Goal: Find specific page/section: Find specific page/section

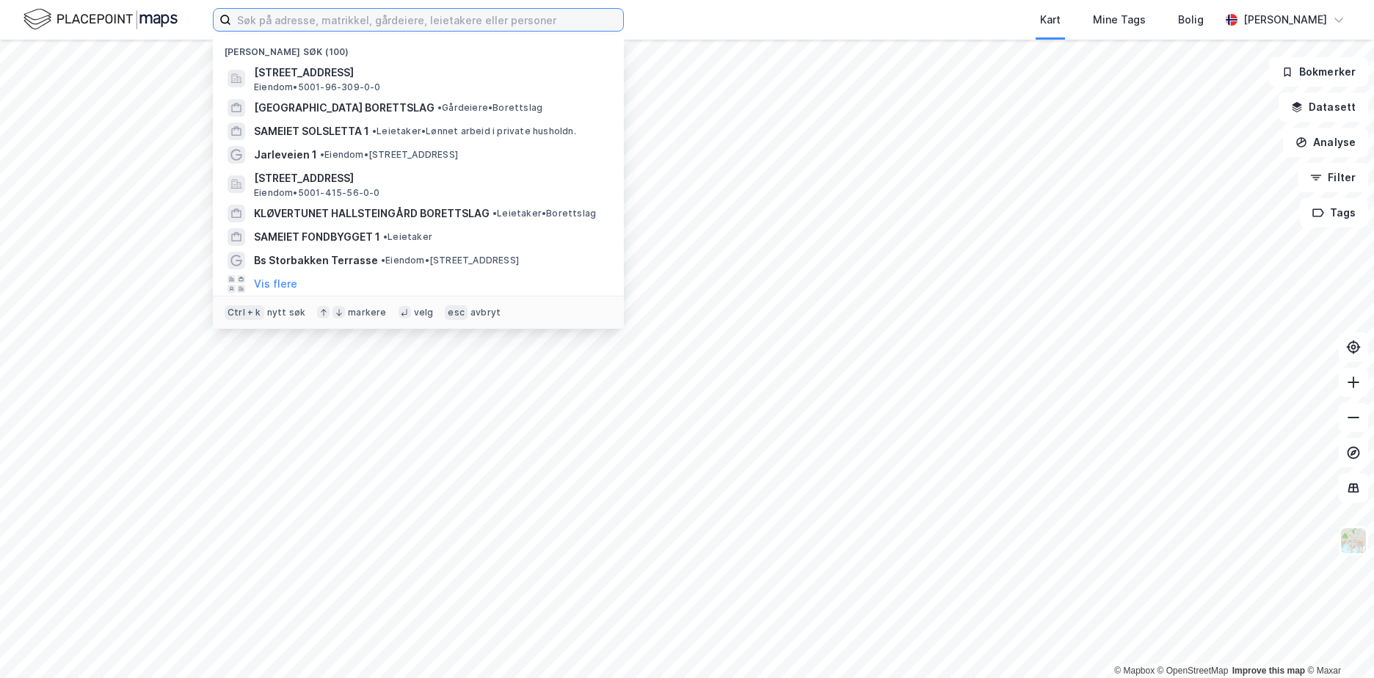
click at [284, 18] on input at bounding box center [427, 20] width 392 height 22
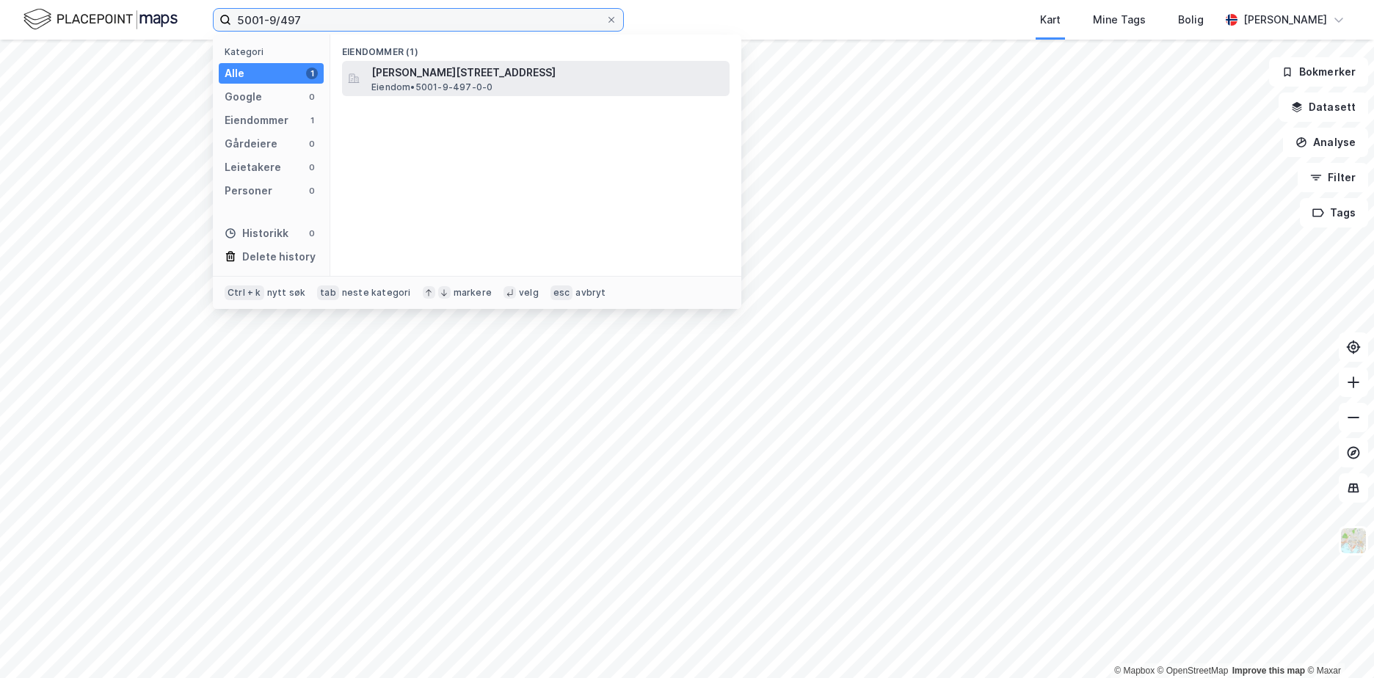
type input "5001-9/497"
click at [486, 65] on span "[PERSON_NAME][STREET_ADDRESS]" at bounding box center [547, 73] width 352 height 18
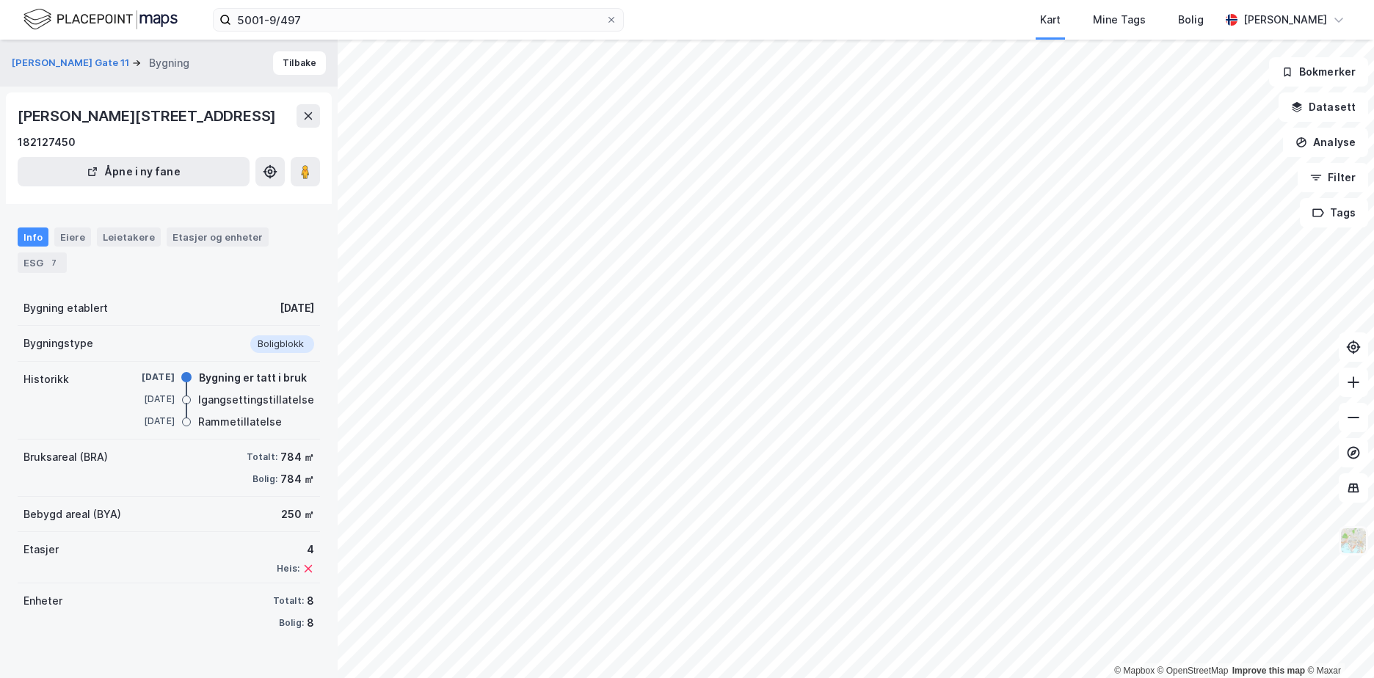
click at [1354, 540] on img at bounding box center [1354, 541] width 28 height 28
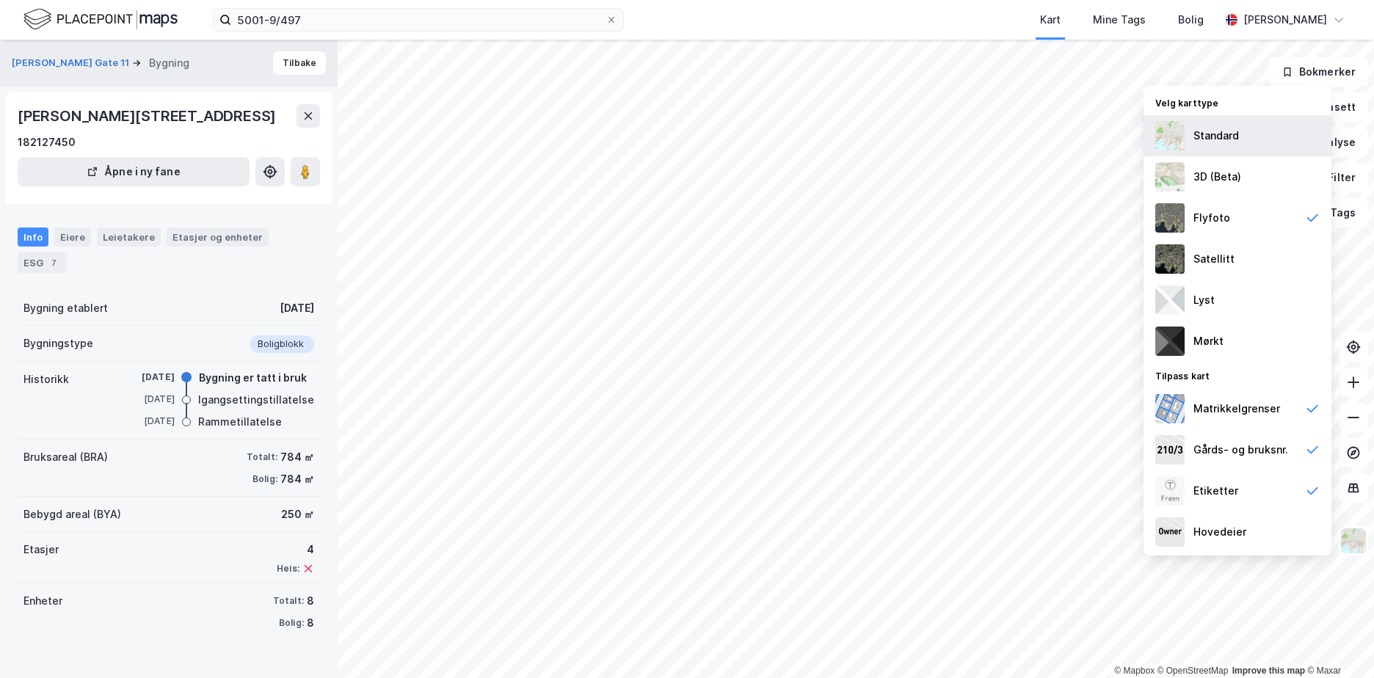
click at [1176, 139] on img at bounding box center [1170, 135] width 29 height 29
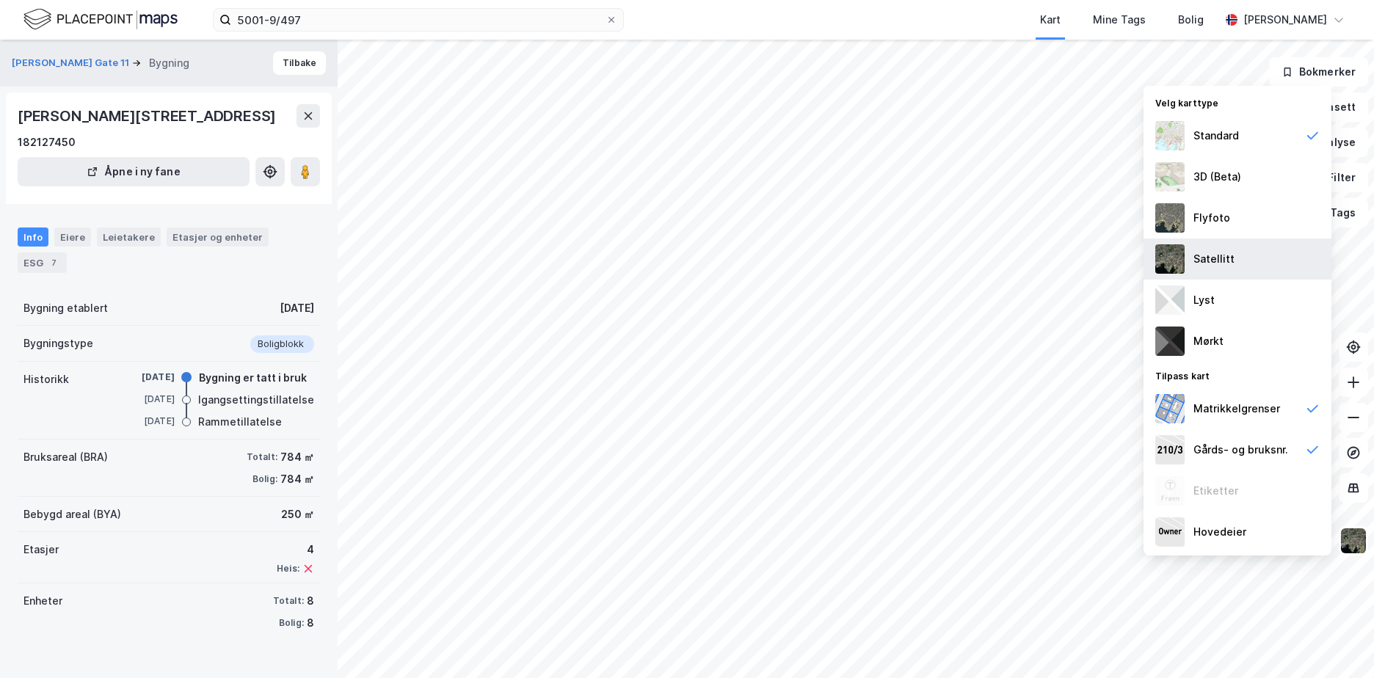
click at [1172, 253] on img at bounding box center [1170, 258] width 29 height 29
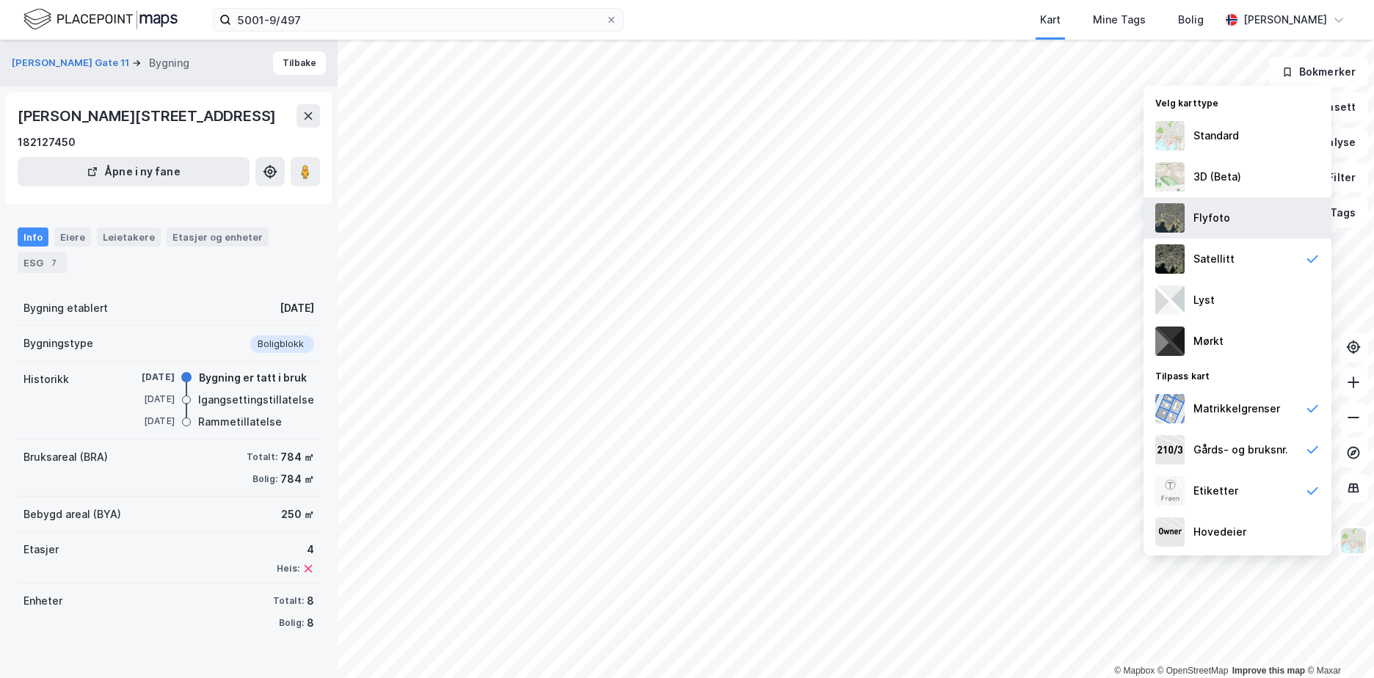
click at [1179, 217] on img at bounding box center [1170, 217] width 29 height 29
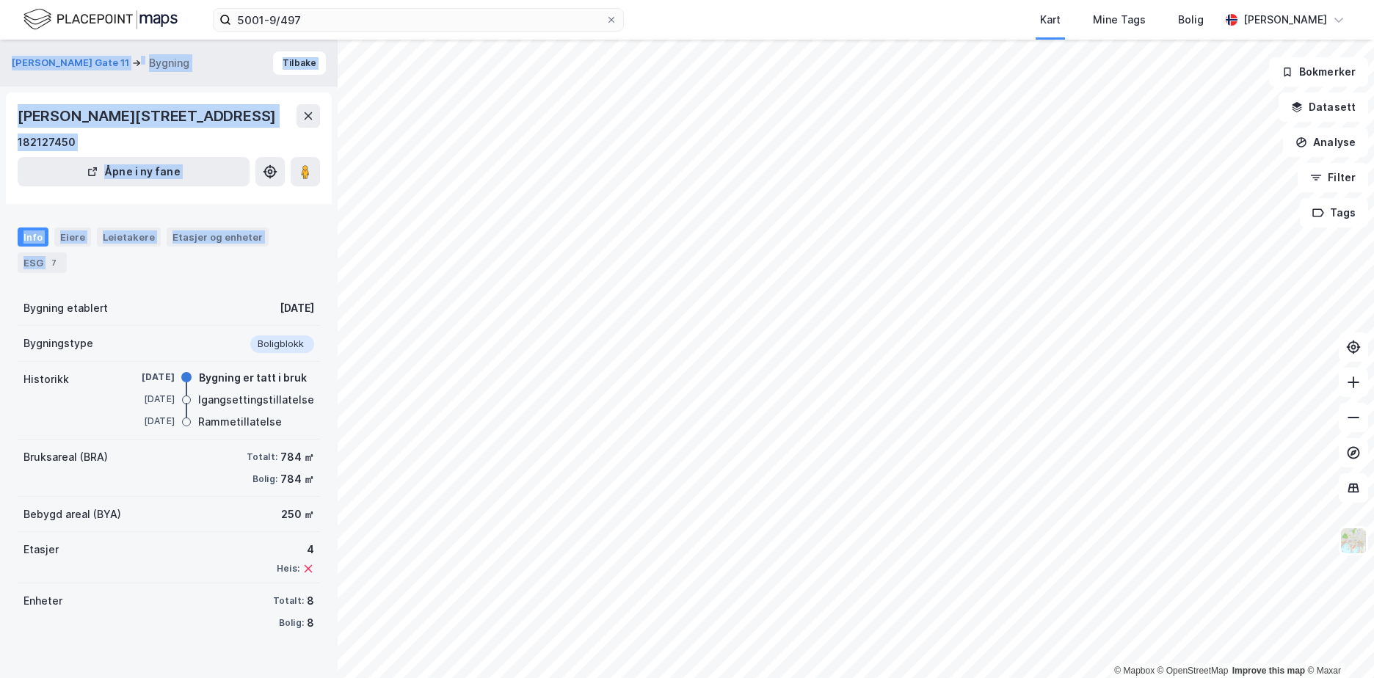
drag, startPoint x: 0, startPoint y: 374, endPoint x: -2, endPoint y: 461, distance: 86.7
click at [0, 461] on html "5001-9/497 Kart Mine Tags Bolig [PERSON_NAME] © Mapbox © OpenStreetMap Improve …" at bounding box center [687, 339] width 1374 height 678
